Goal: Transaction & Acquisition: Book appointment/travel/reservation

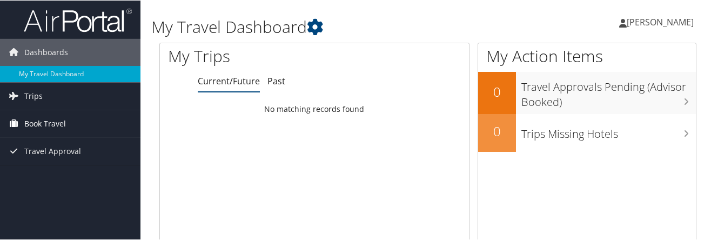
click at [53, 122] on span "Book Travel" at bounding box center [45, 123] width 42 height 27
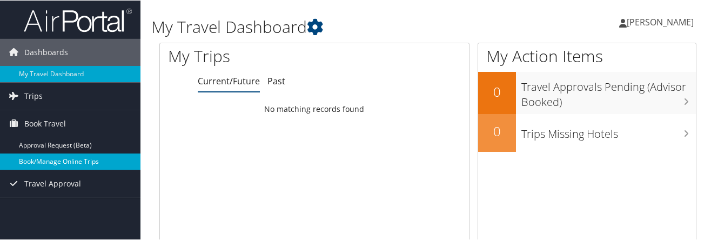
click at [46, 162] on link "Book/Manage Online Trips" at bounding box center [70, 161] width 141 height 16
click at [53, 157] on link "Book/Manage Online Trips" at bounding box center [70, 161] width 141 height 16
click at [31, 163] on link "Book/Manage Online Trips" at bounding box center [70, 161] width 141 height 16
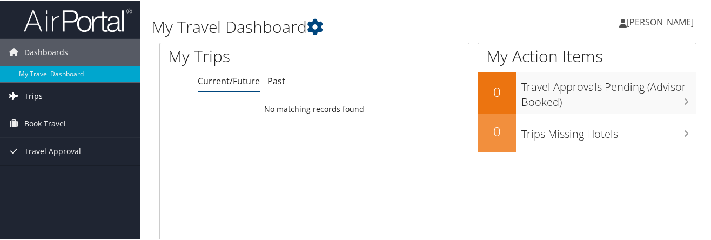
click at [34, 88] on span "Trips" at bounding box center [33, 95] width 18 height 27
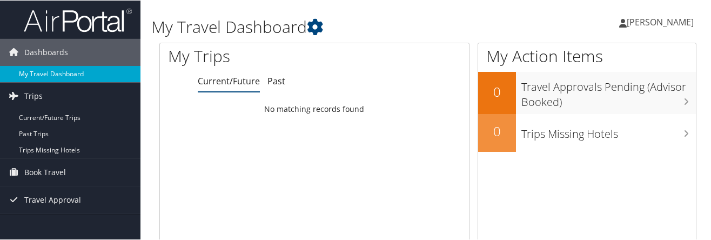
click at [38, 69] on link "My Travel Dashboard" at bounding box center [70, 73] width 141 height 16
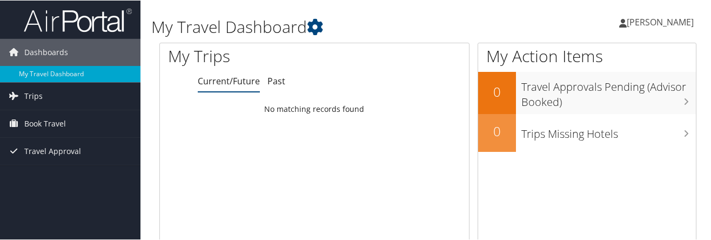
click at [638, 24] on span "[PERSON_NAME]" at bounding box center [660, 22] width 67 height 12
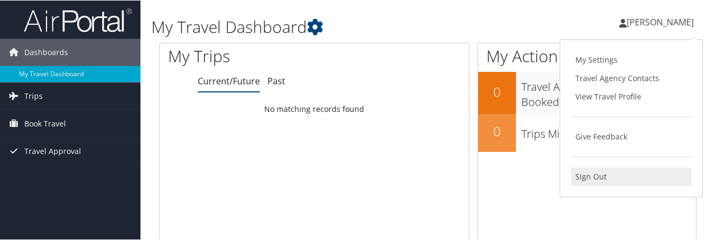
click at [598, 179] on link "Sign Out" at bounding box center [631, 176] width 121 height 18
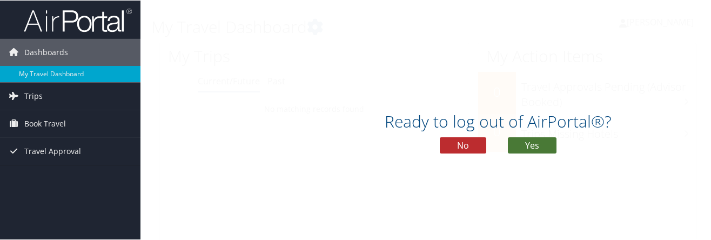
click at [523, 142] on button "Yes" at bounding box center [532, 145] width 49 height 16
